Goal: Find specific page/section: Find specific page/section

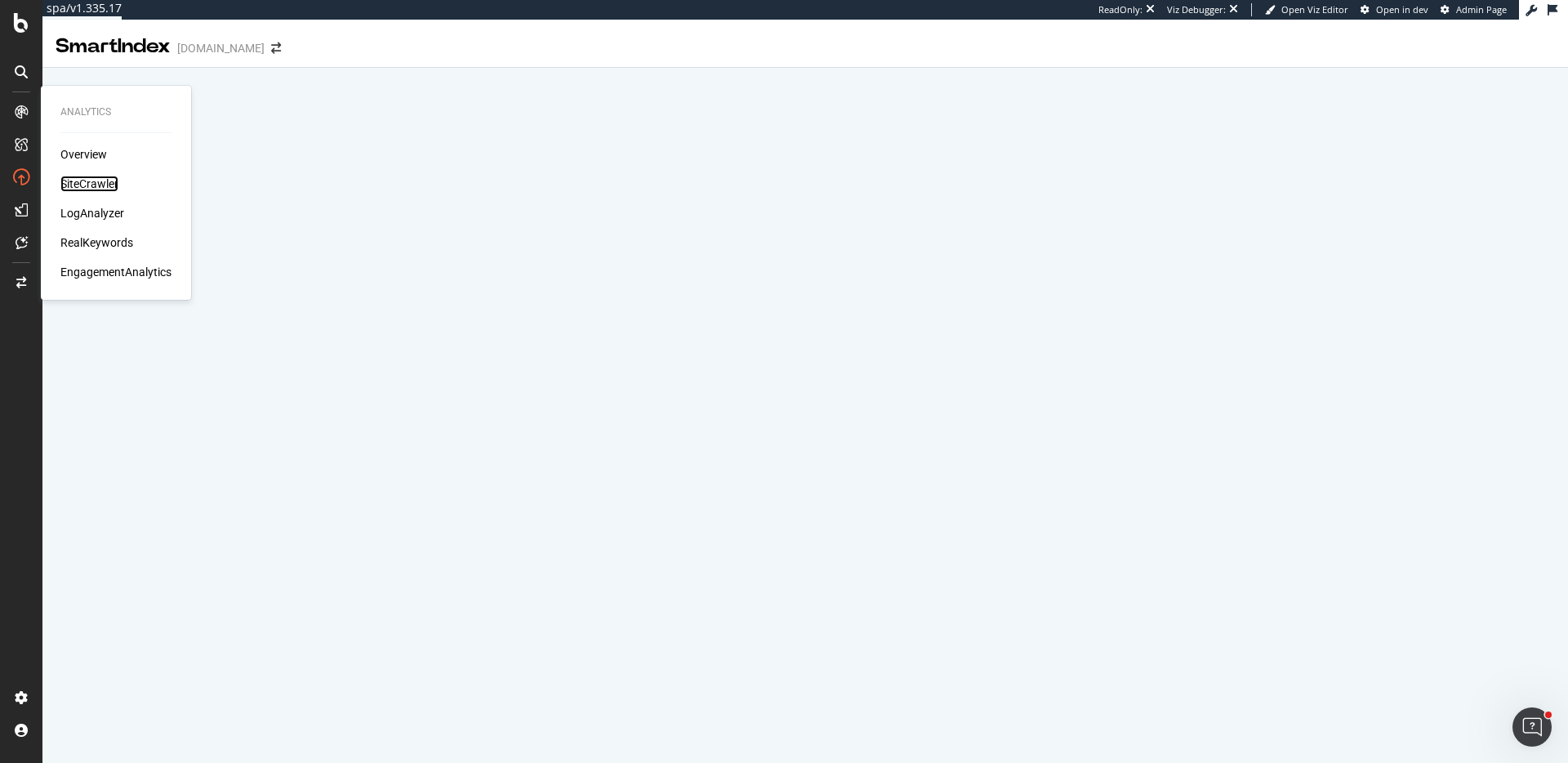
click at [106, 187] on div "SiteCrawler" at bounding box center [89, 184] width 58 height 17
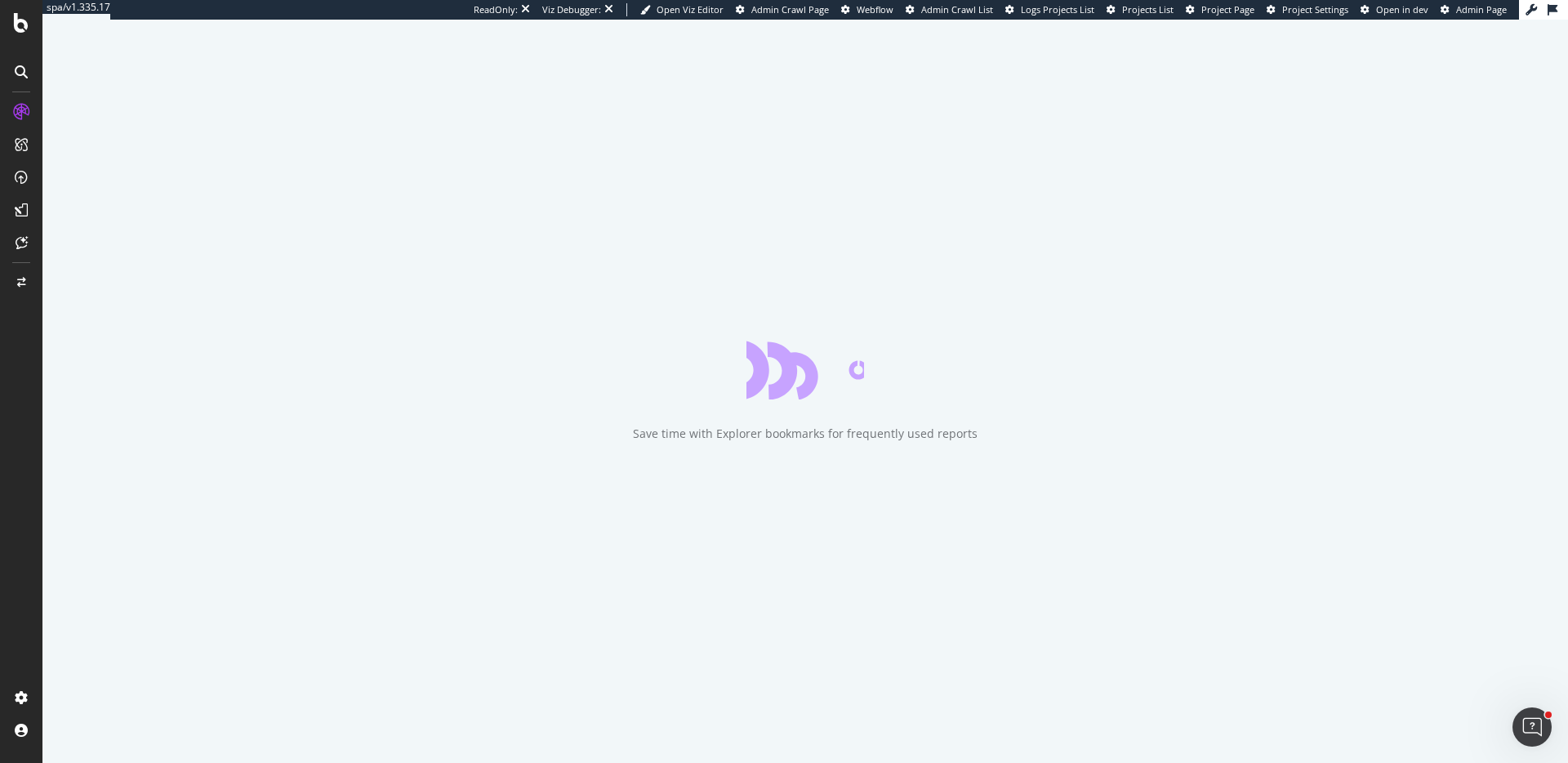
click at [1230, 9] on span "Project Page" at bounding box center [1227, 9] width 53 height 12
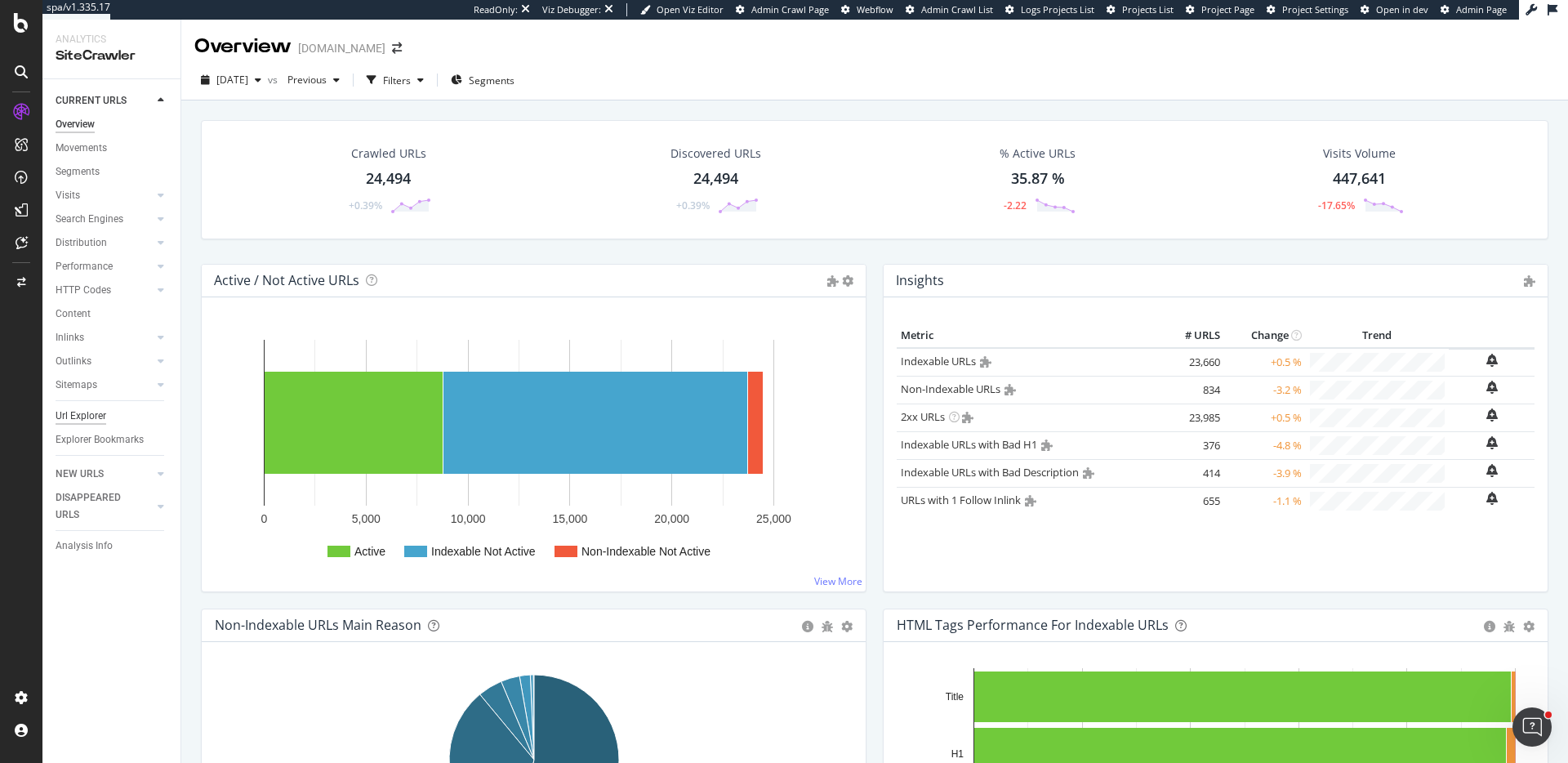
click at [85, 420] on div "Url Explorer" at bounding box center [80, 416] width 50 height 17
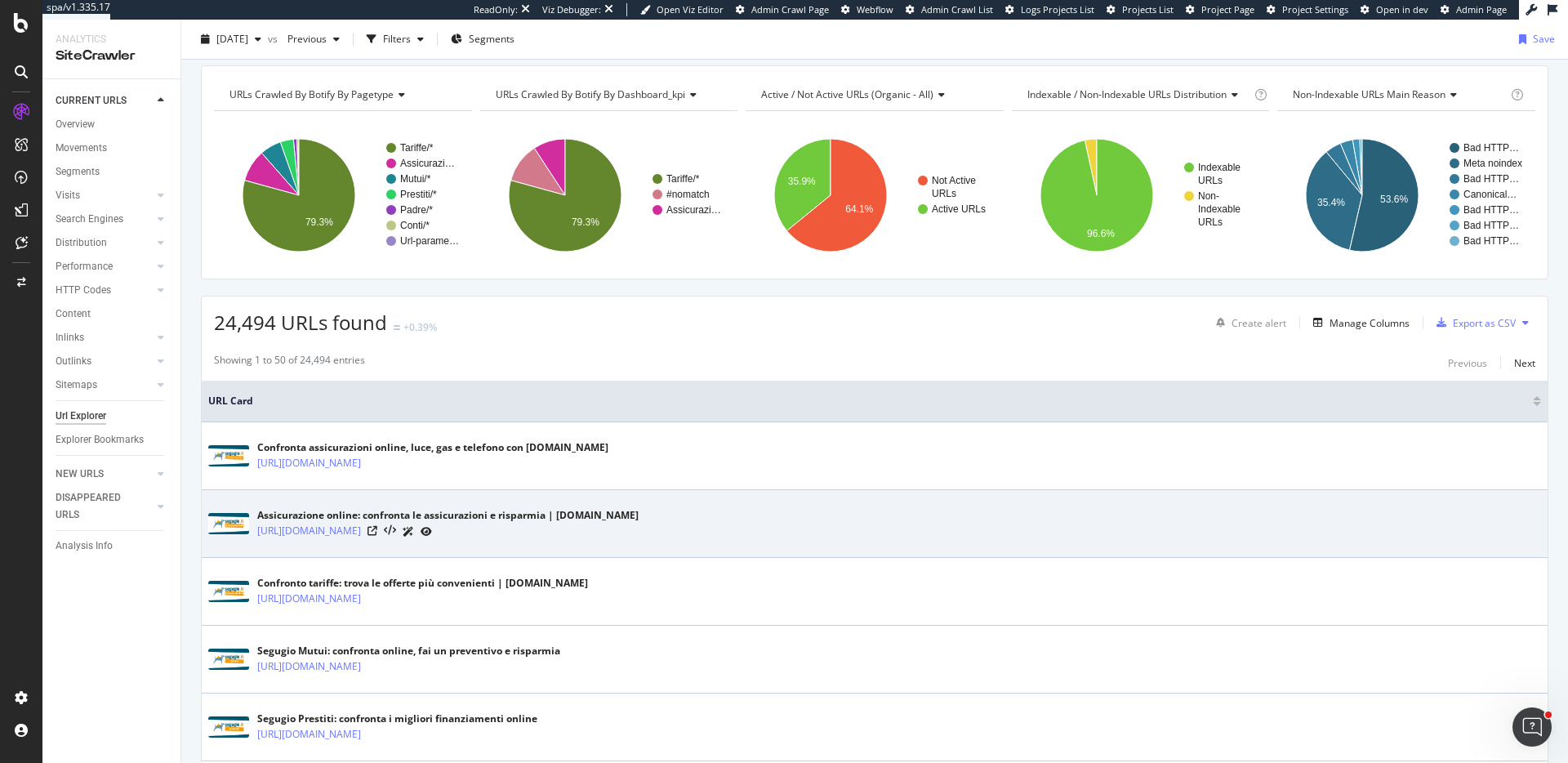
scroll to position [65, 0]
